Goal: Transaction & Acquisition: Purchase product/service

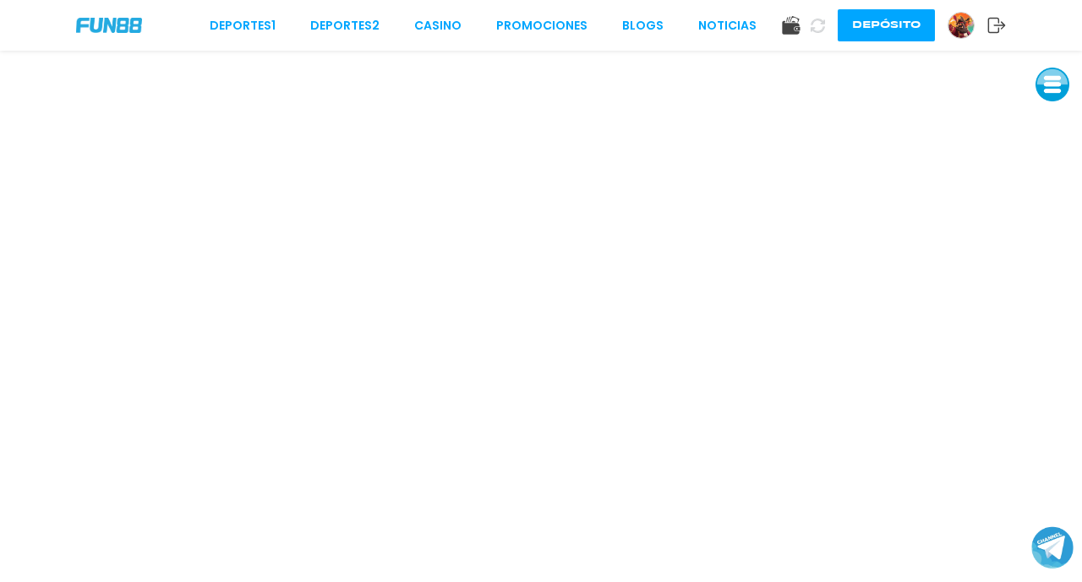
click at [1049, 87] on button at bounding box center [1052, 85] width 34 height 34
click at [1049, 127] on button at bounding box center [1052, 123] width 34 height 34
click at [877, 30] on button "Depósito" at bounding box center [886, 25] width 97 height 32
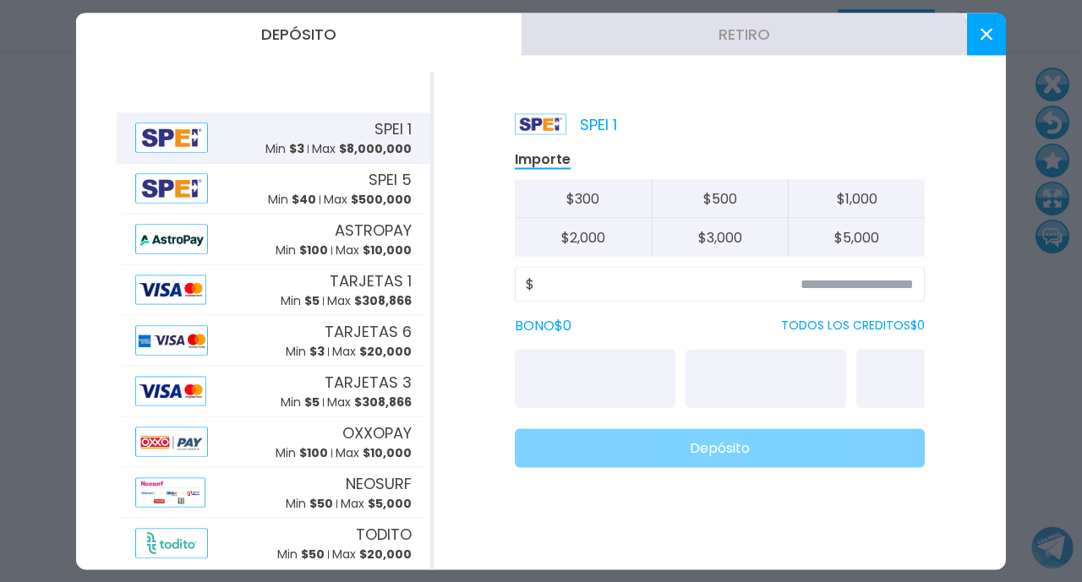
click at [755, 41] on button "Retiro" at bounding box center [744, 34] width 445 height 42
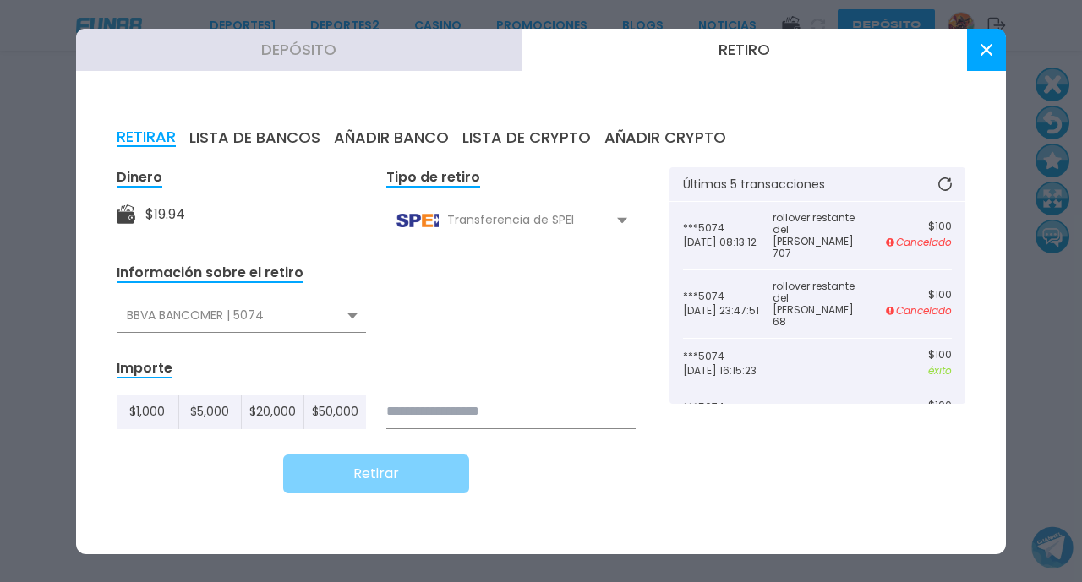
click at [423, 417] on input at bounding box center [510, 413] width 249 height 34
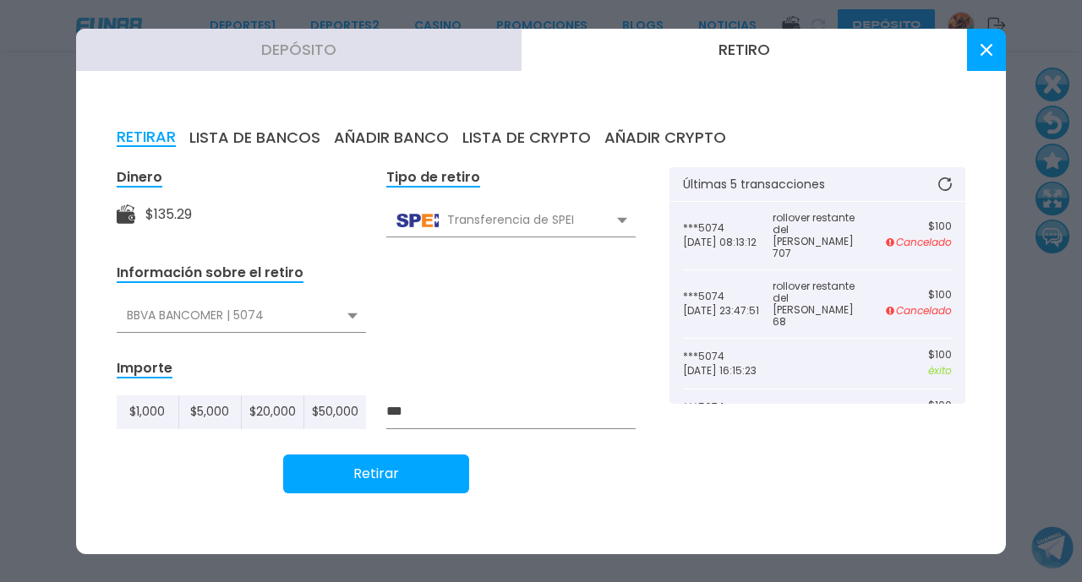
type input "***"
click at [397, 471] on button "Retirar" at bounding box center [376, 474] width 186 height 39
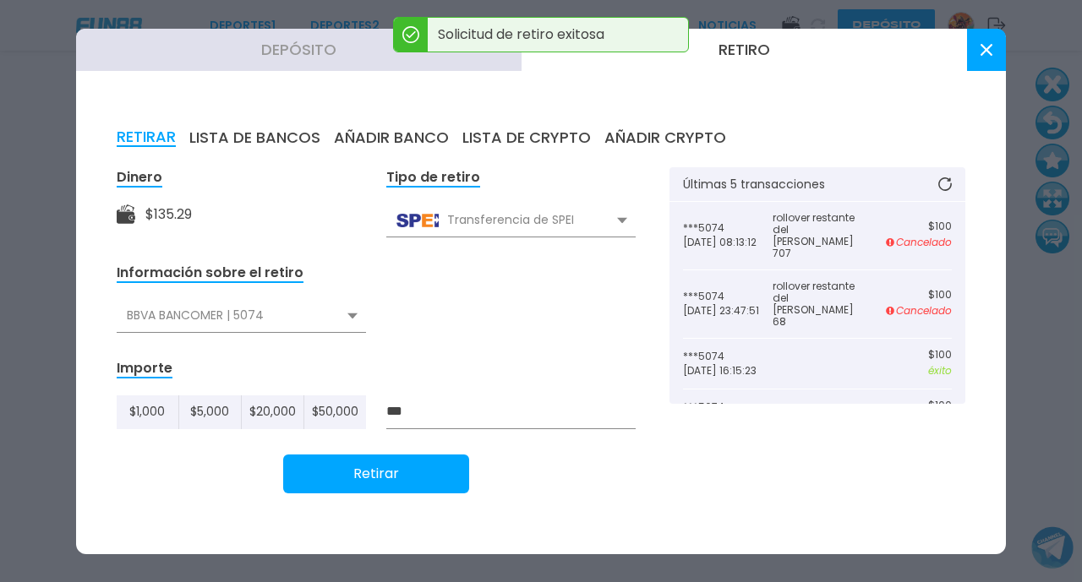
click at [981, 52] on icon at bounding box center [987, 50] width 12 height 12
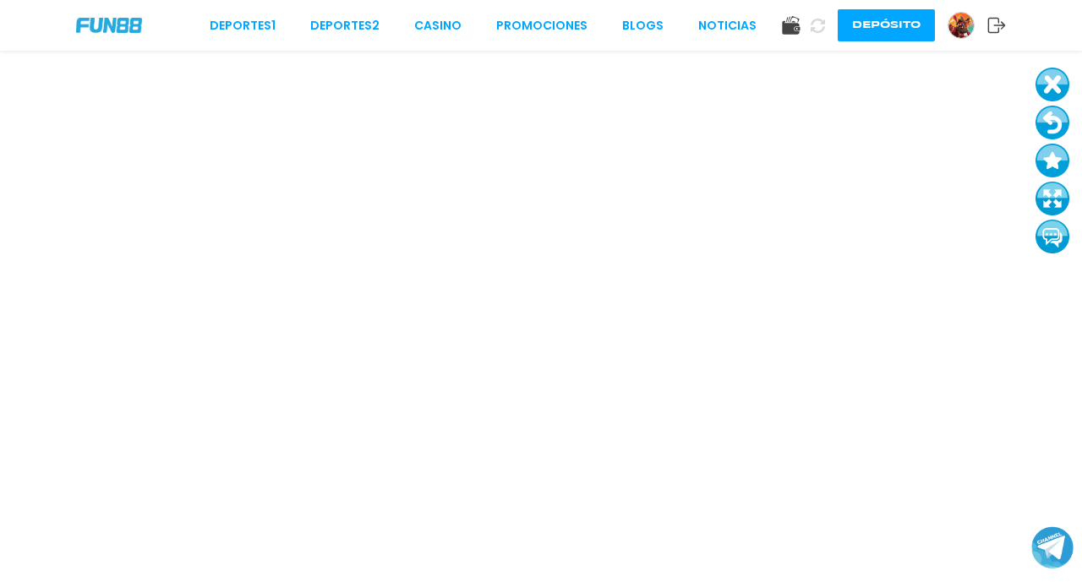
click at [818, 27] on icon at bounding box center [818, 26] width 14 height 14
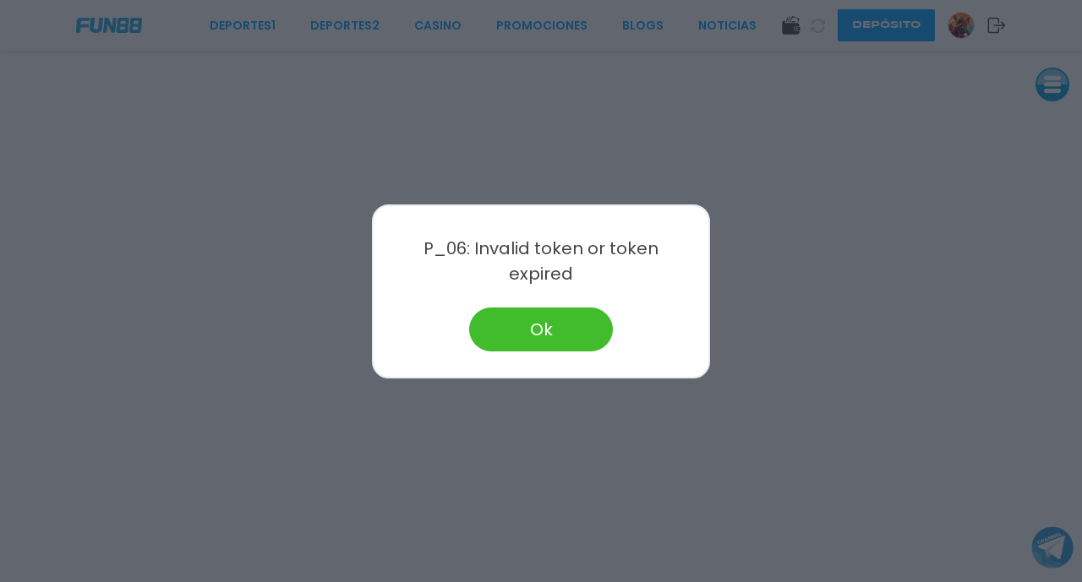
click at [539, 311] on button "Ok" at bounding box center [541, 330] width 144 height 44
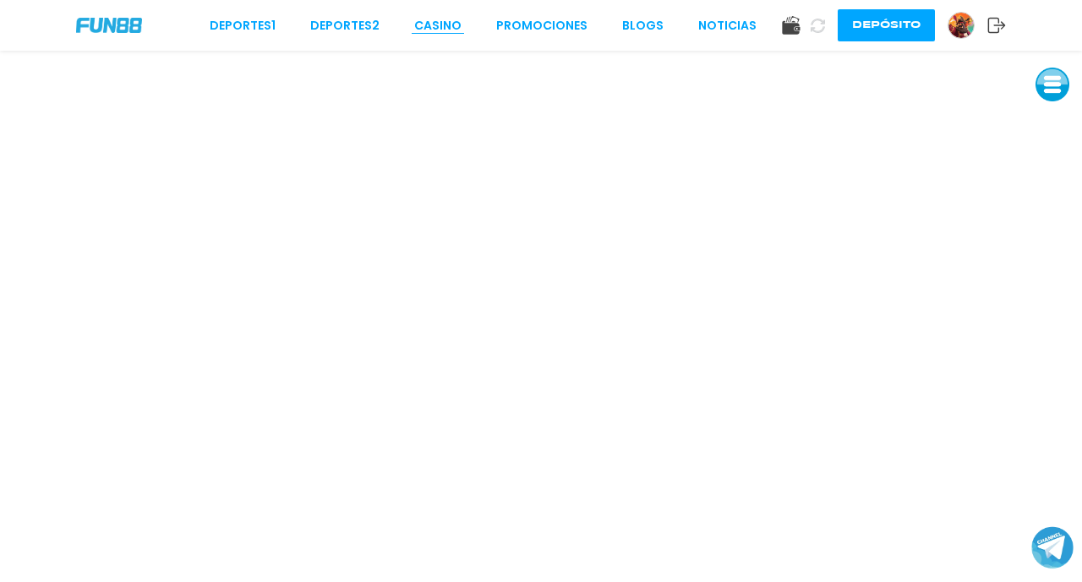
click at [429, 28] on link "CASINO" at bounding box center [437, 26] width 47 height 18
